Goal: Task Accomplishment & Management: Complete application form

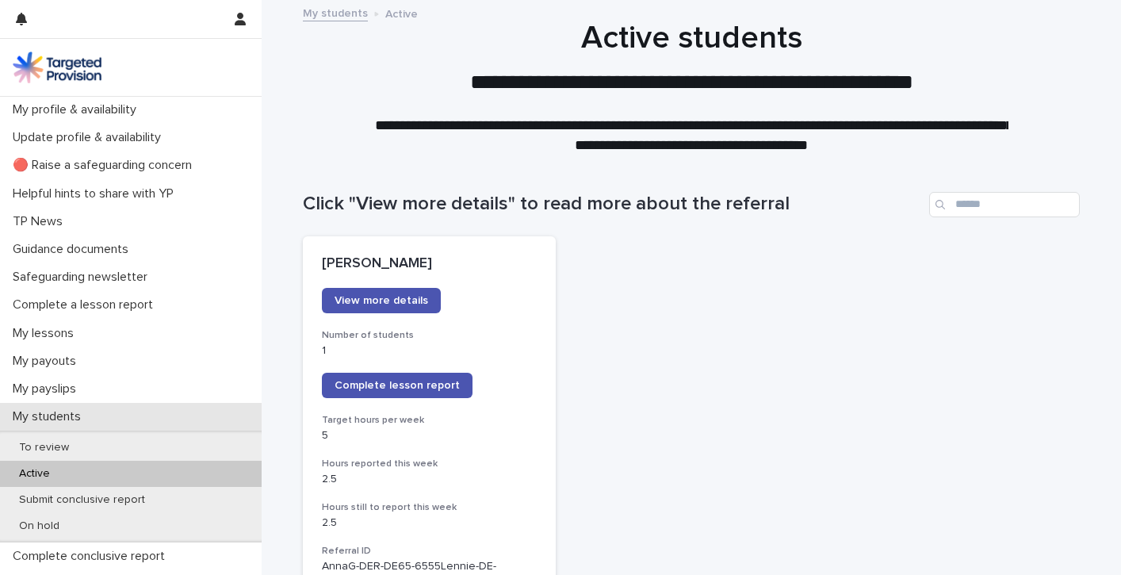
click at [63, 403] on div "My students" at bounding box center [131, 417] width 262 height 28
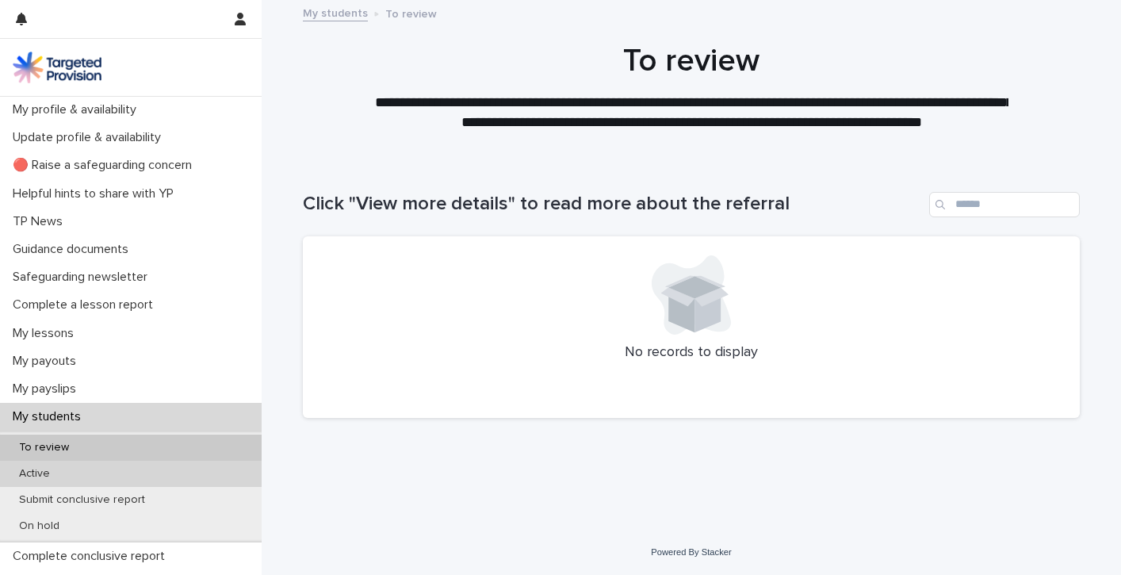
click at [40, 472] on p "Active" at bounding box center [34, 473] width 56 height 13
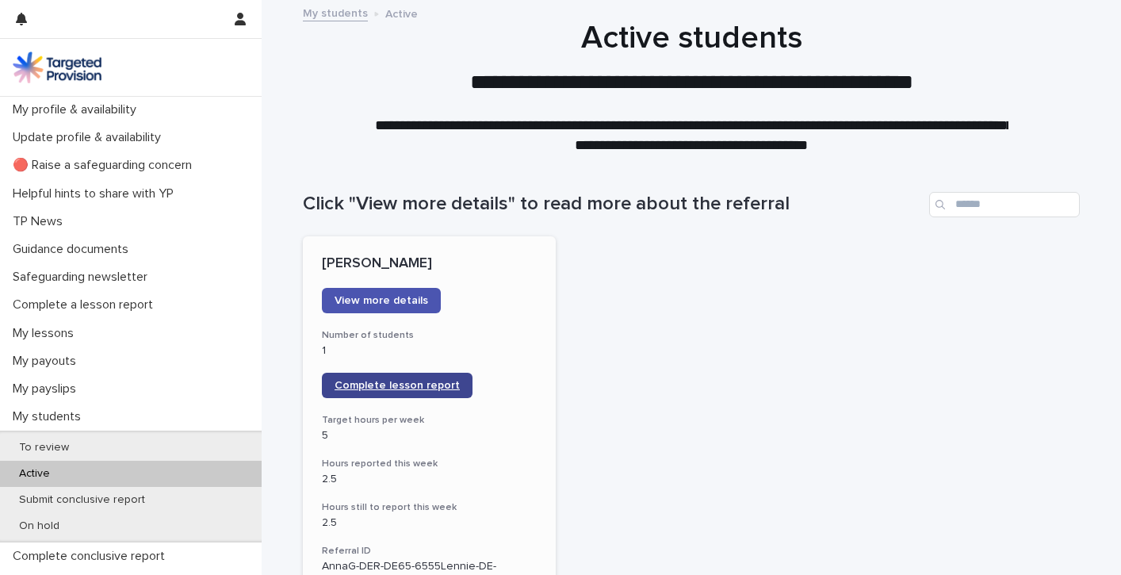
click at [355, 388] on span "Complete lesson report" at bounding box center [397, 385] width 125 height 11
